Goal: Task Accomplishment & Management: Manage account settings

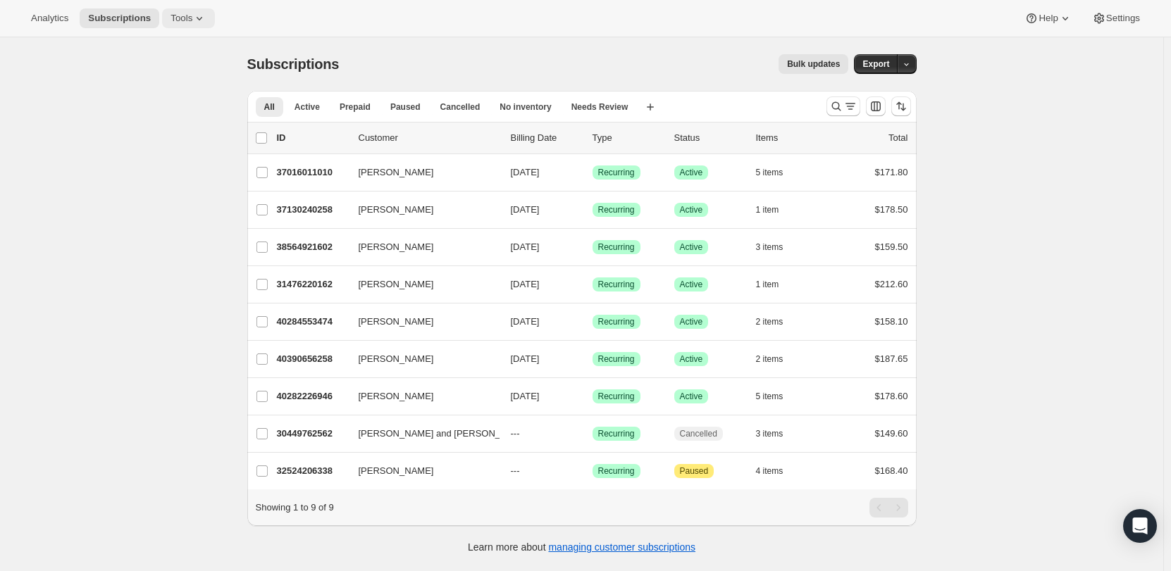
click at [192, 16] on span "Tools" at bounding box center [181, 18] width 22 height 11
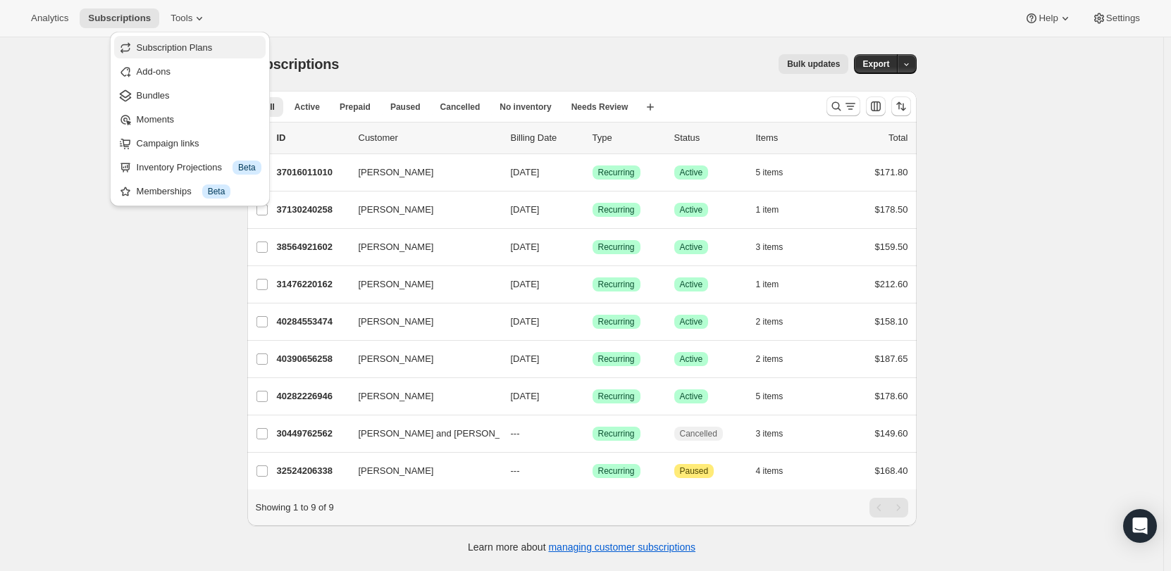
click at [182, 50] on span "Subscription Plans" at bounding box center [175, 47] width 76 height 11
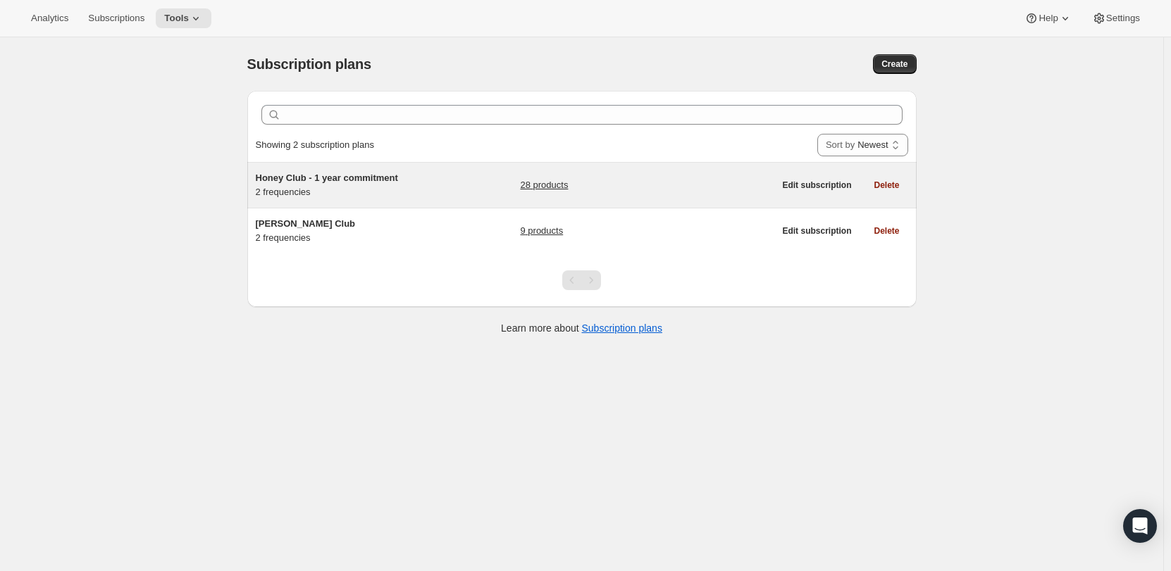
click at [385, 180] on span "Honey Club - 1 year commitment" at bounding box center [327, 178] width 142 height 11
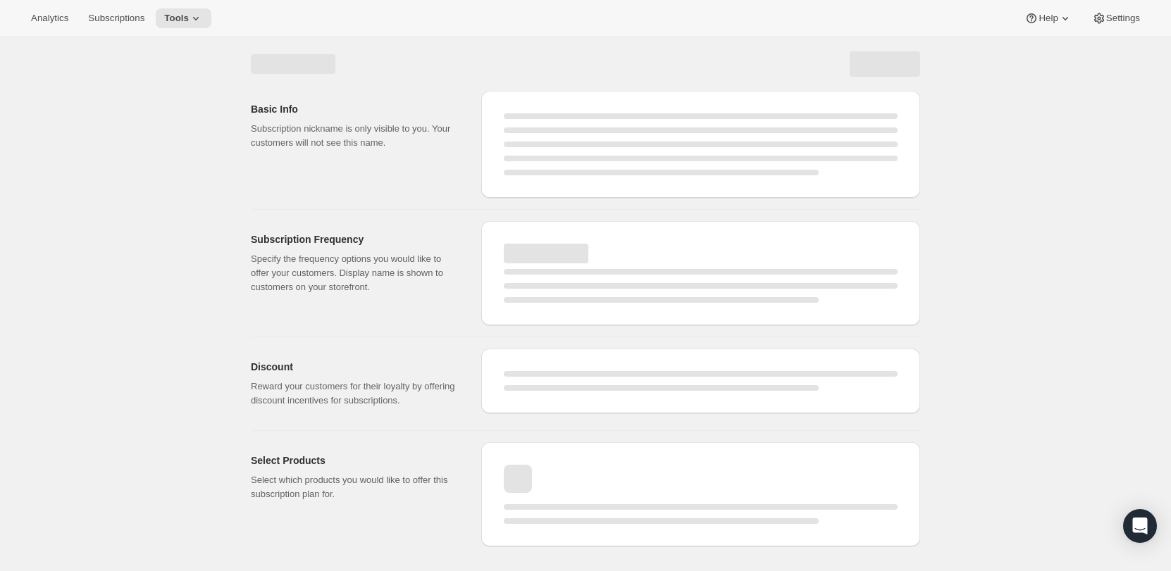
select select "WEEK"
select select "MONTH"
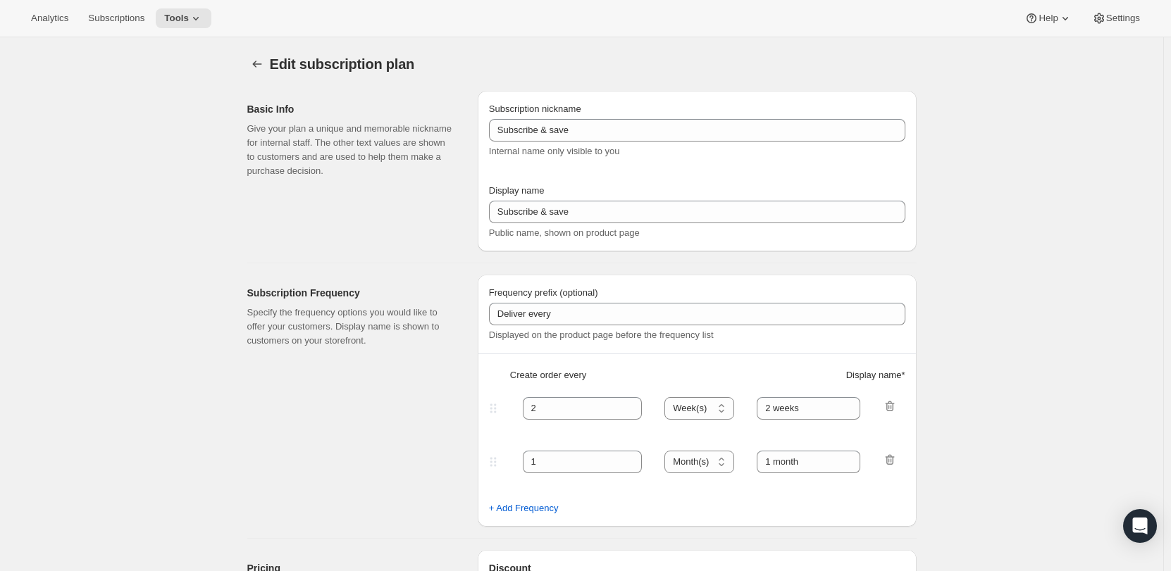
type input "Honey Club - 1 year commitment"
type input "Honey Club"
select select "MONTH"
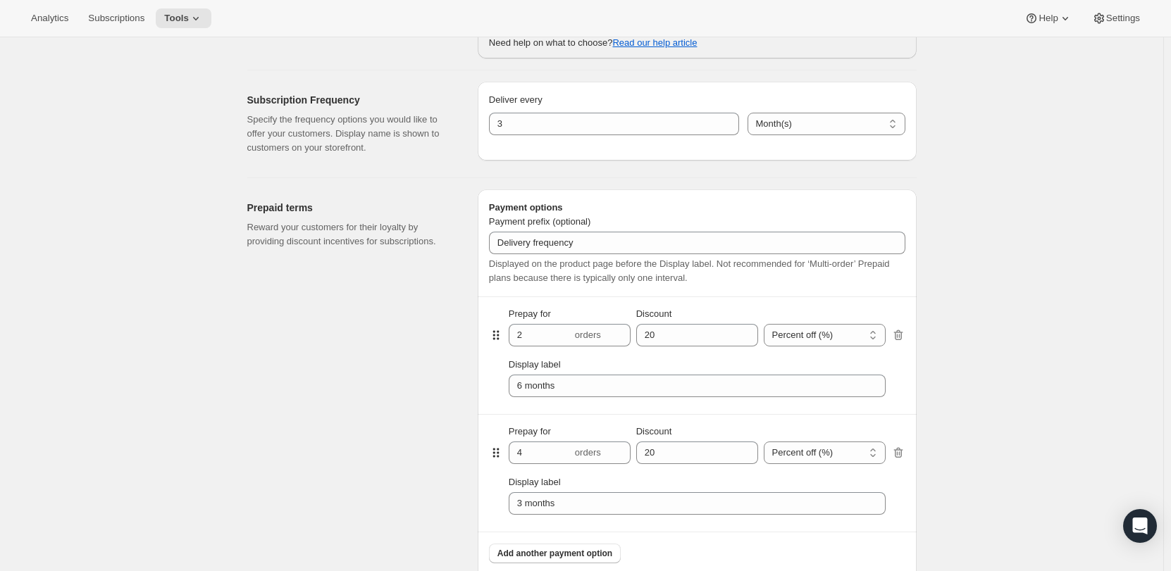
scroll to position [634, 0]
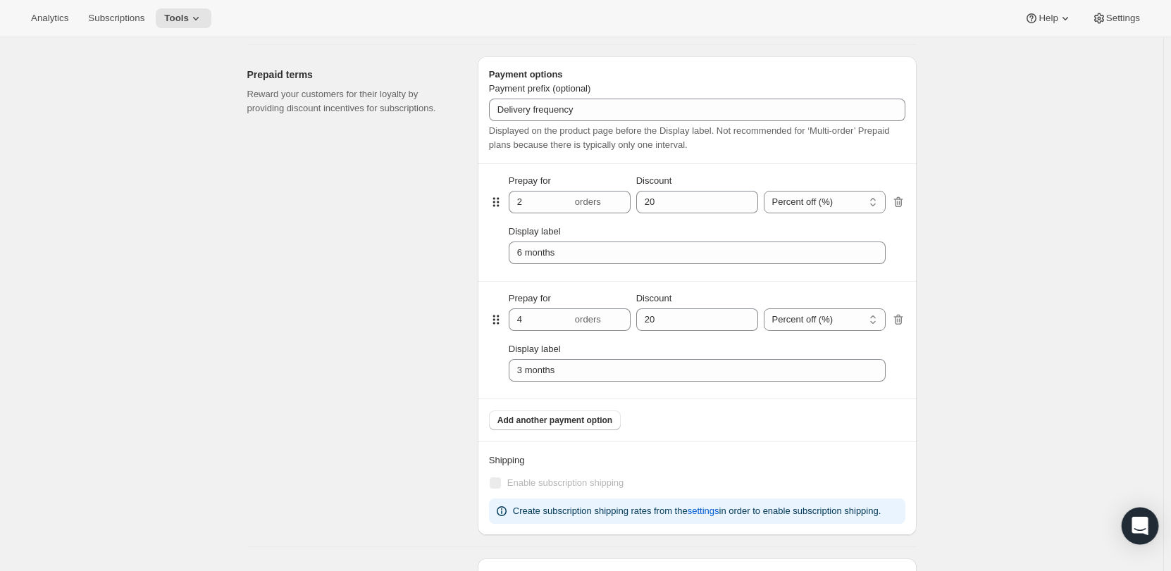
click at [1136, 523] on icon "Open Intercom Messenger" at bounding box center [1139, 526] width 16 height 18
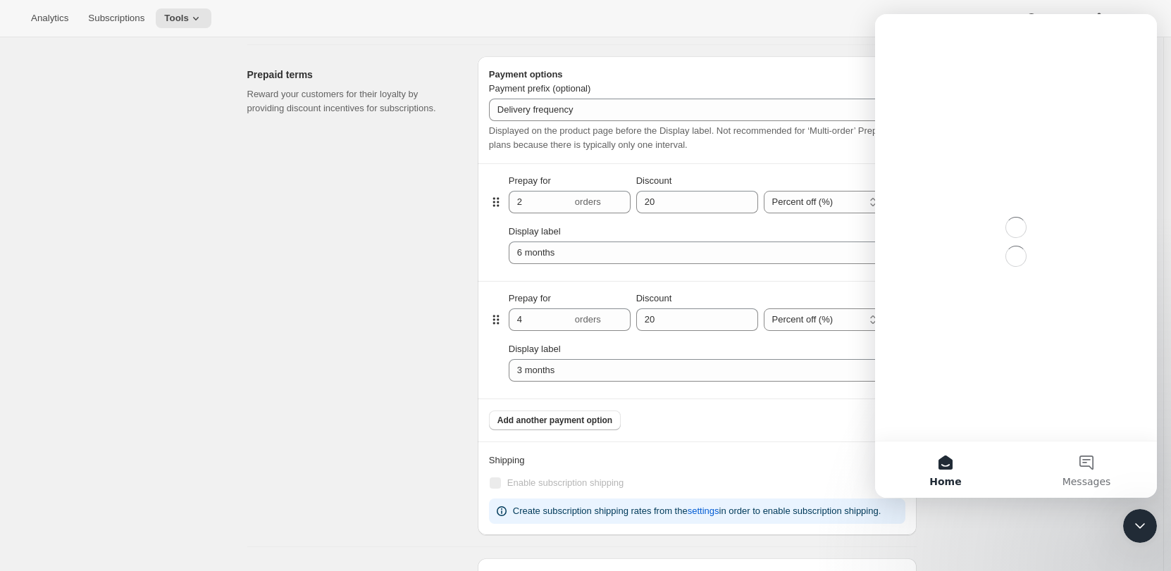
scroll to position [0, 0]
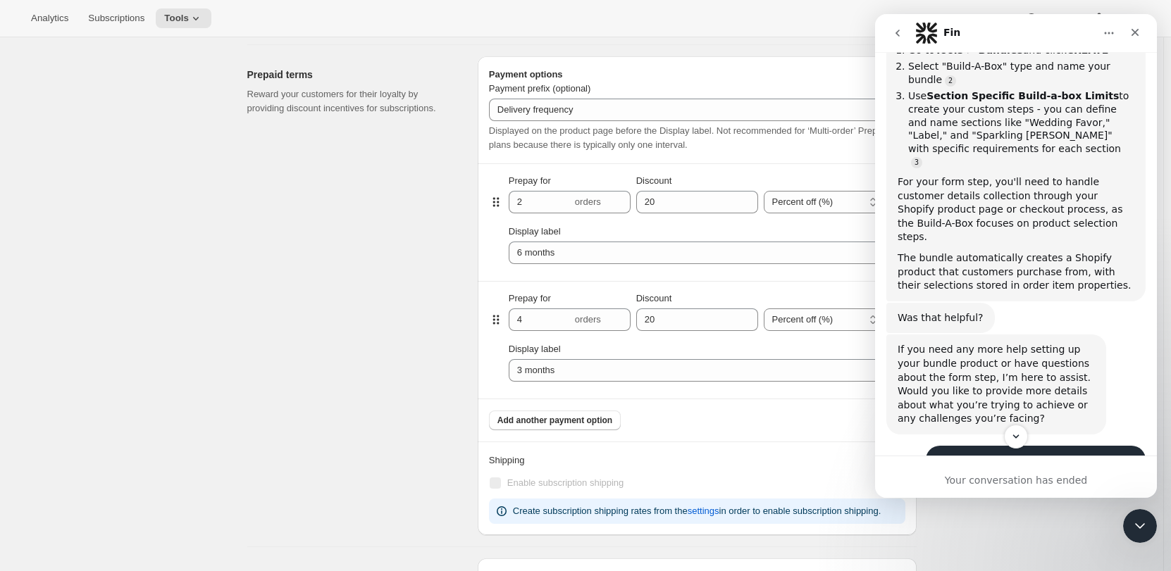
scroll to position [352, 0]
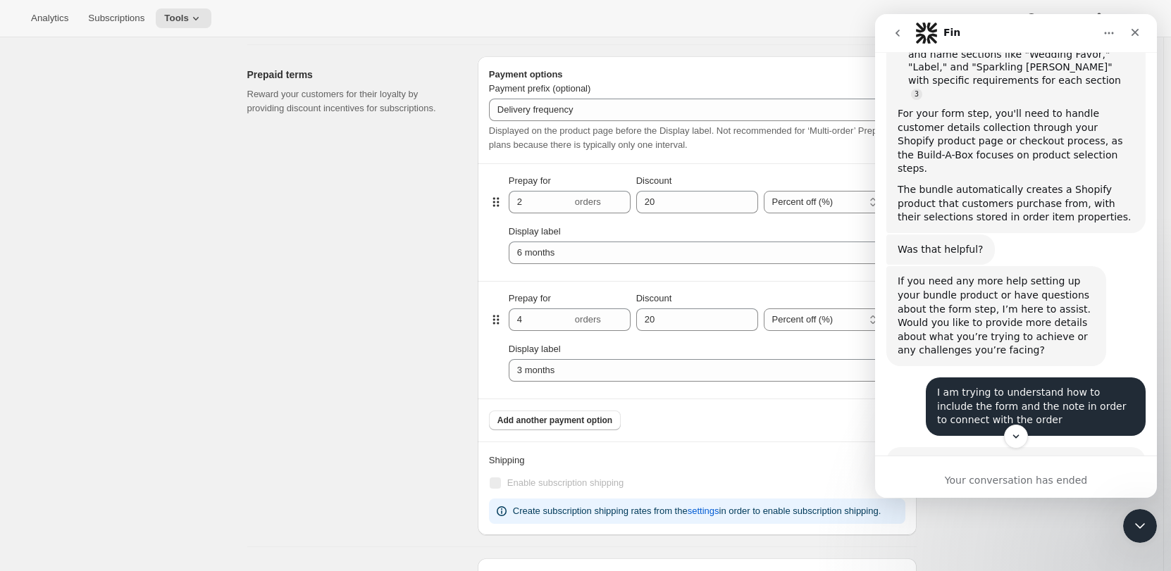
click at [890, 30] on button "go back" at bounding box center [897, 33] width 27 height 27
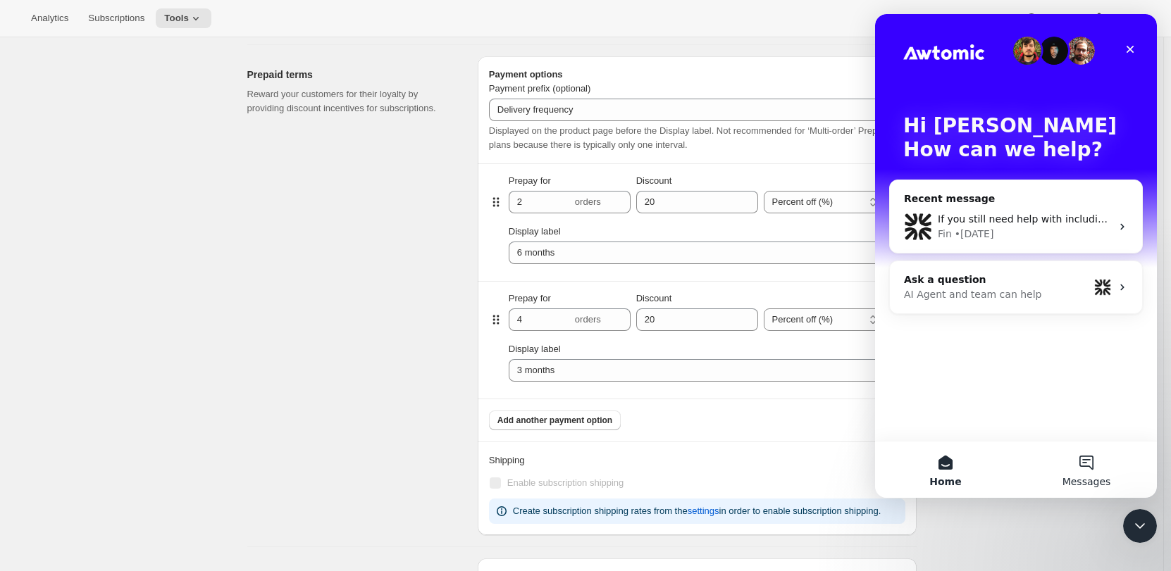
click at [1082, 452] on button "Messages" at bounding box center [1086, 470] width 141 height 56
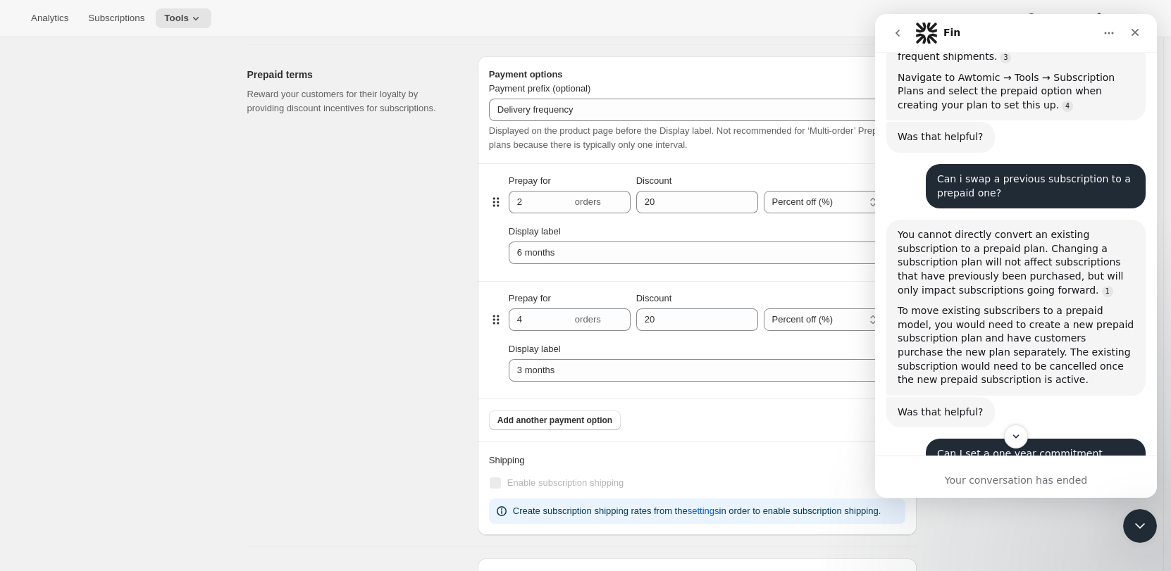
scroll to position [3371, 0]
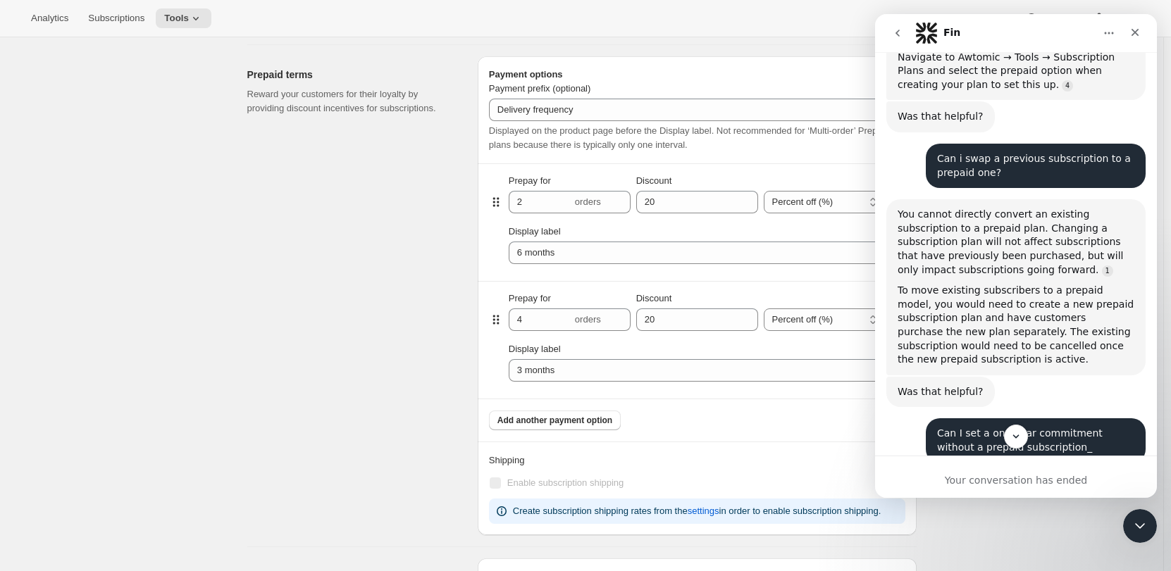
click at [902, 418] on div "Can I set a one year commitment without a prepaid subscription_ Hannah • 1w ago" at bounding box center [1015, 446] width 259 height 56
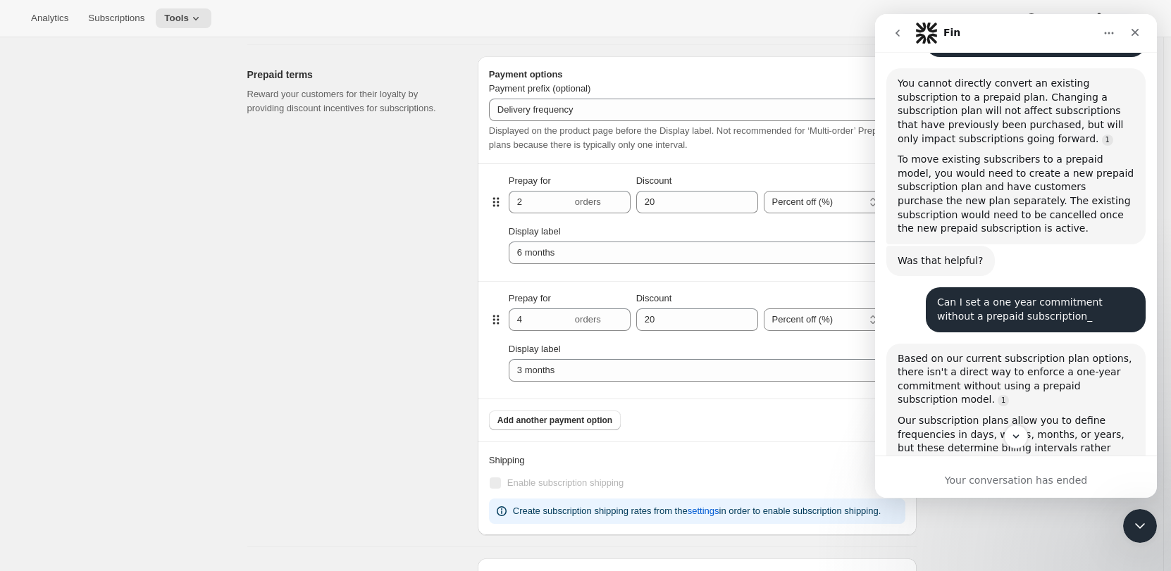
scroll to position [3511, 0]
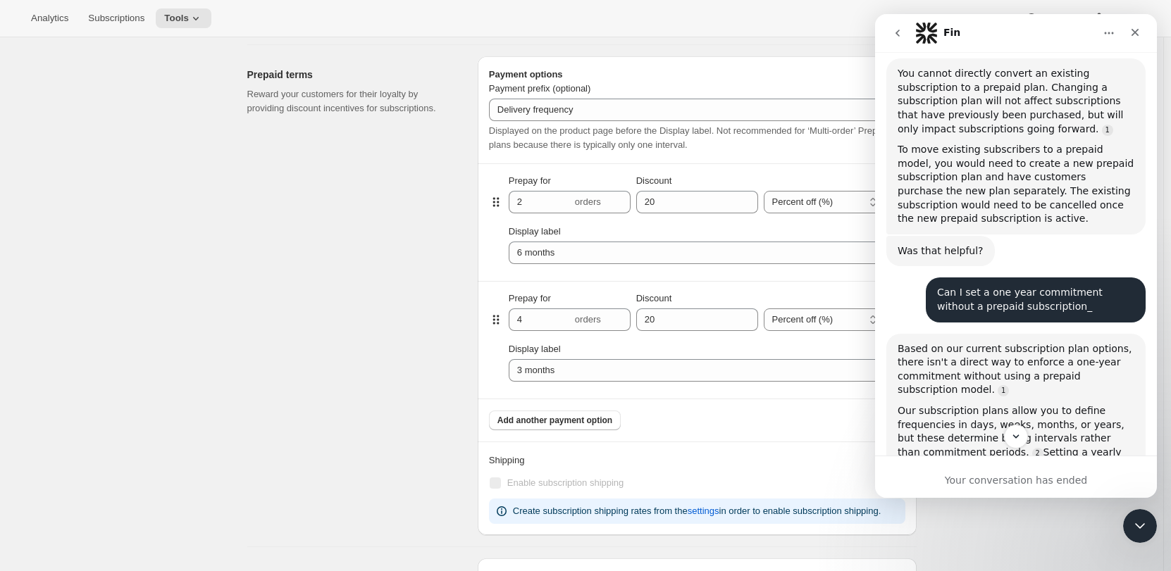
click at [382, 294] on div "Prepaid terms Reward your customers for their loyalty by providing discount inc…" at bounding box center [356, 295] width 219 height 479
click at [1141, 525] on icon "Close Intercom Messenger" at bounding box center [1137, 524] width 17 height 17
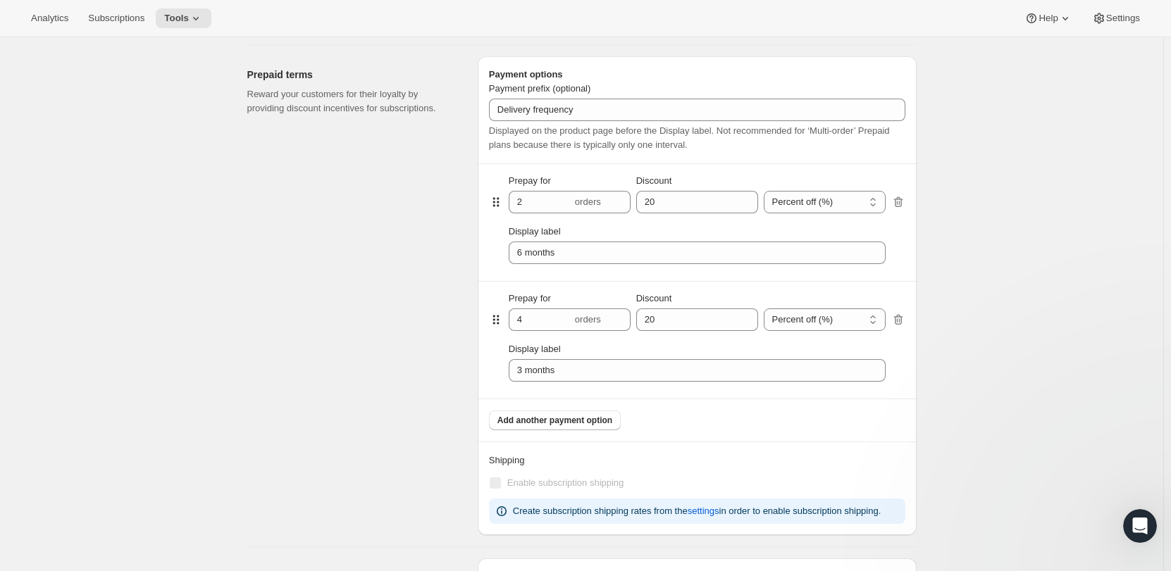
scroll to position [0, 0]
click at [798, 51] on div "Prepaid terms Reward your customers for their loyalty by providing discount inc…" at bounding box center [576, 290] width 680 height 490
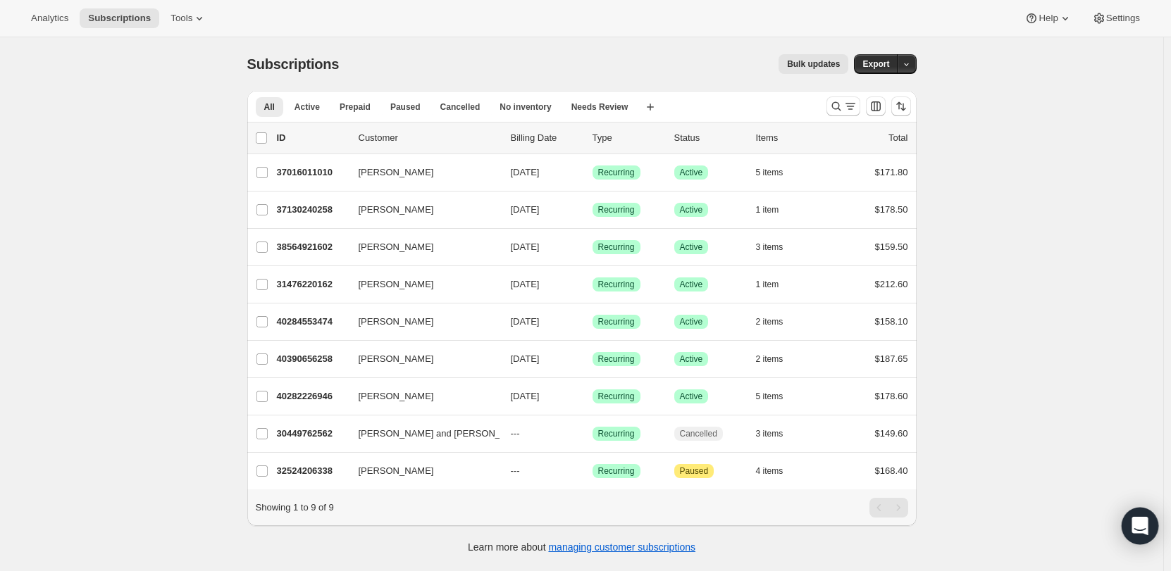
click at [1148, 536] on div "Open Intercom Messenger" at bounding box center [1139, 526] width 37 height 37
